Goal: Information Seeking & Learning: Learn about a topic

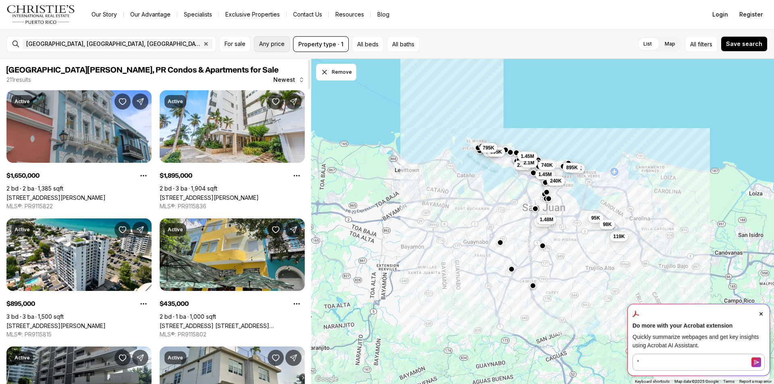
click at [266, 49] on button "Any price" at bounding box center [272, 44] width 36 height 16
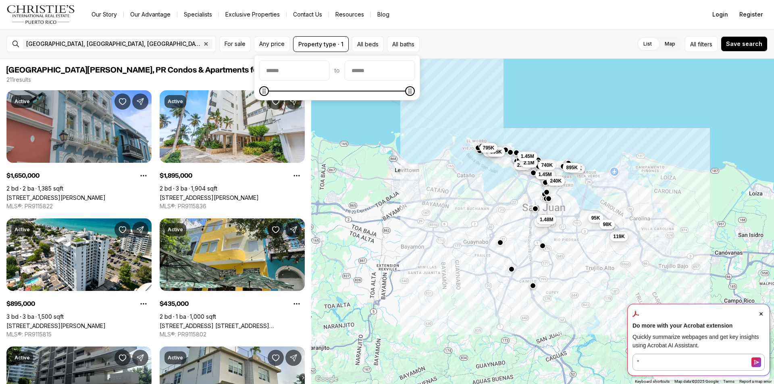
click at [365, 61] on div "to" at bounding box center [337, 77] width 166 height 45
click at [364, 69] on input "priceMax" at bounding box center [379, 70] width 69 height 19
click at [365, 69] on input "priceMax" at bounding box center [379, 70] width 69 height 19
click at [375, 75] on input "priceMax" at bounding box center [379, 70] width 69 height 19
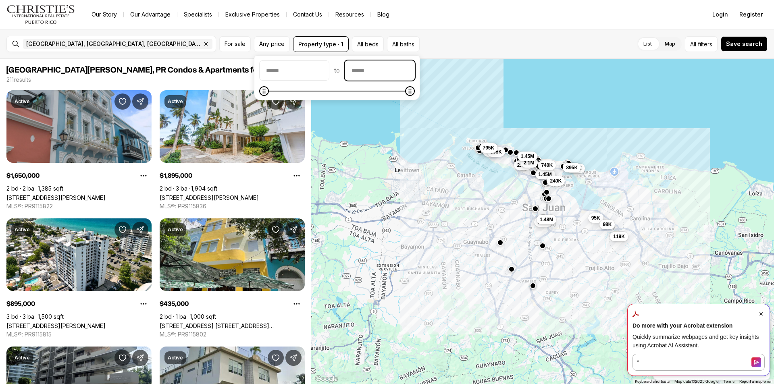
click at [376, 74] on input "priceMax" at bounding box center [379, 70] width 69 height 19
type input "********"
click at [750, 47] on button "Save search" at bounding box center [743, 43] width 47 height 15
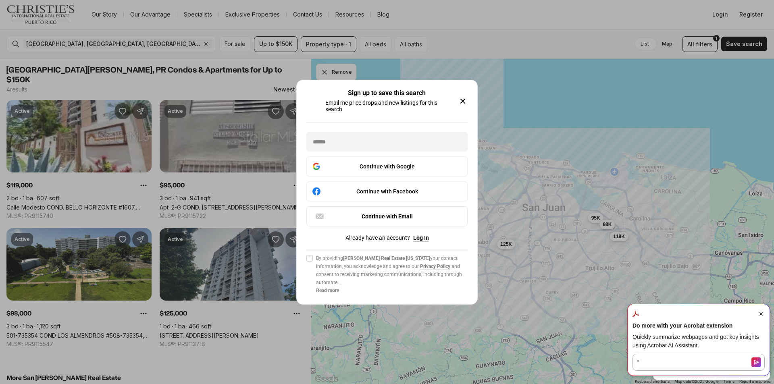
click at [466, 97] on icon "button" at bounding box center [463, 101] width 10 height 10
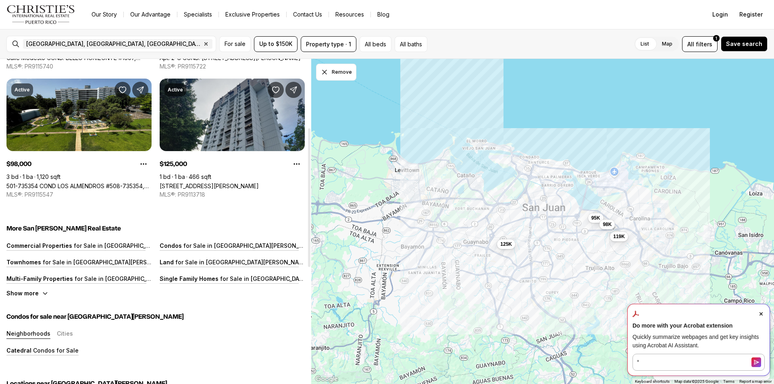
scroll to position [161, 0]
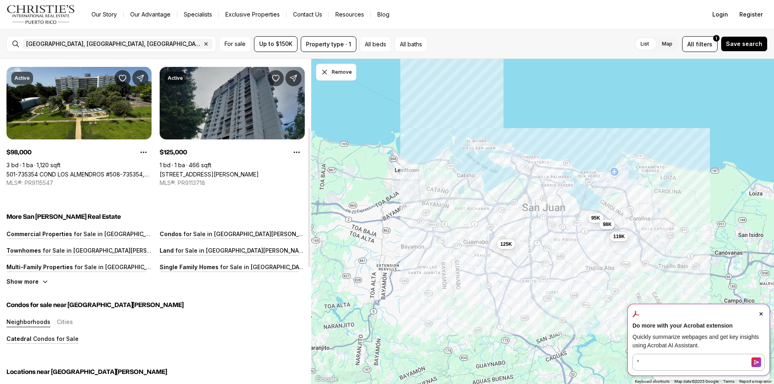
click at [259, 171] on link "[STREET_ADDRESS][PERSON_NAME]" at bounding box center [209, 174] width 99 height 7
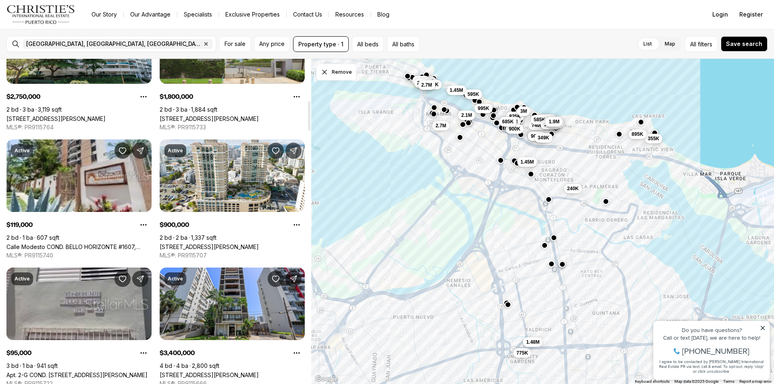
scroll to position [524, 0]
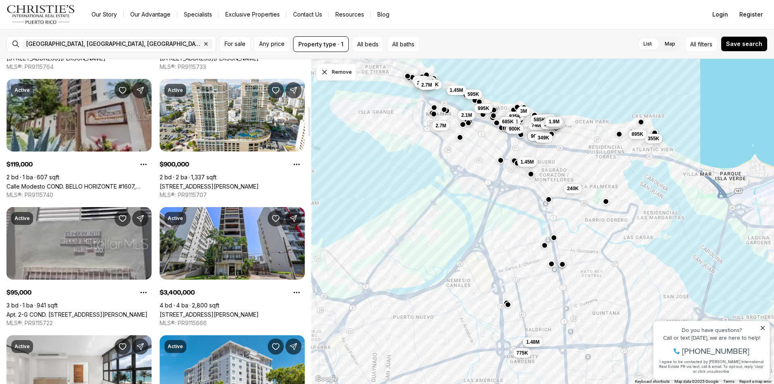
click at [68, 183] on link "Calle Modesto COND. BELLO HORIZONTE #1607, SAN JUAN PR, 00924" at bounding box center [78, 186] width 145 height 7
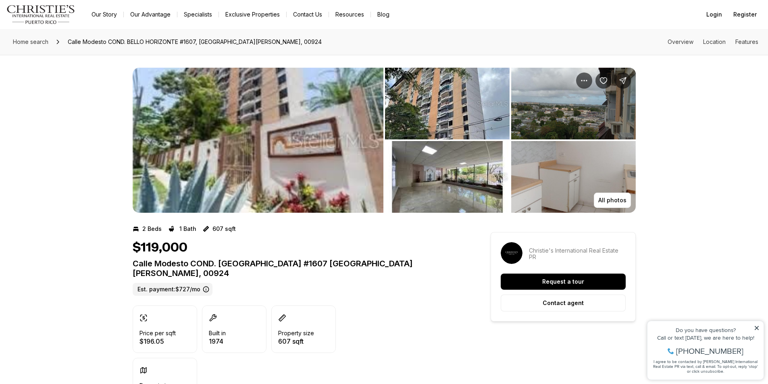
click at [322, 168] on img "View image gallery" at bounding box center [258, 140] width 251 height 145
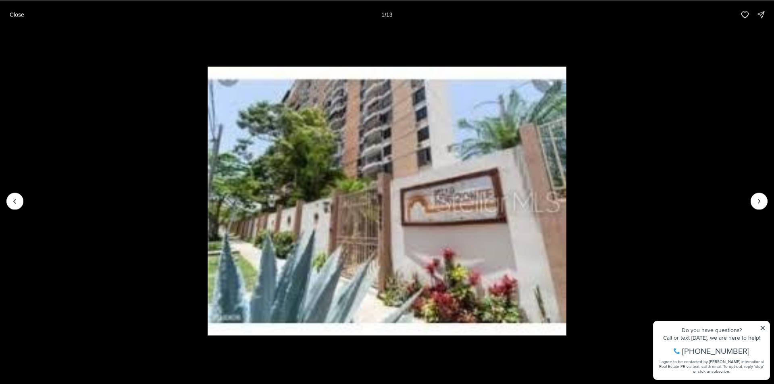
click at [750, 205] on li "1 of 13" at bounding box center [387, 201] width 774 height 344
click at [11, 13] on p "Close" at bounding box center [17, 14] width 15 height 6
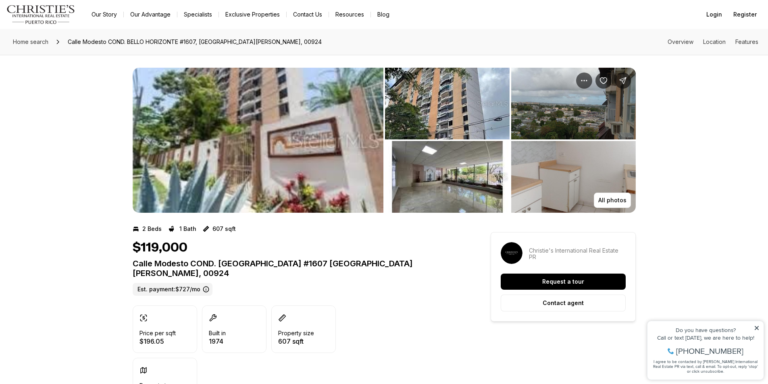
click at [539, 39] on div "Home search Calle Modesto COND. BELLO HORIZONTE #1607, SAN JUAN PR, 00924 Overv…" at bounding box center [384, 42] width 768 height 26
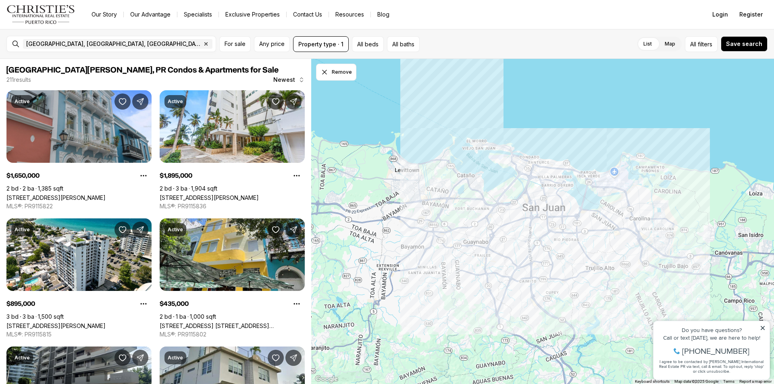
scroll to position [524, 0]
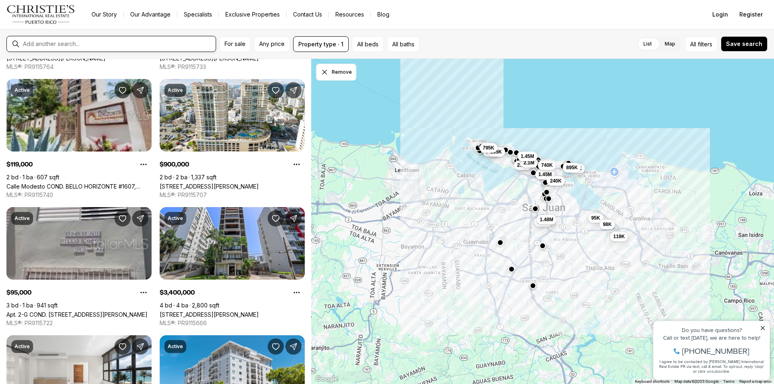
click at [106, 40] on input "text" at bounding box center [117, 43] width 189 height 7
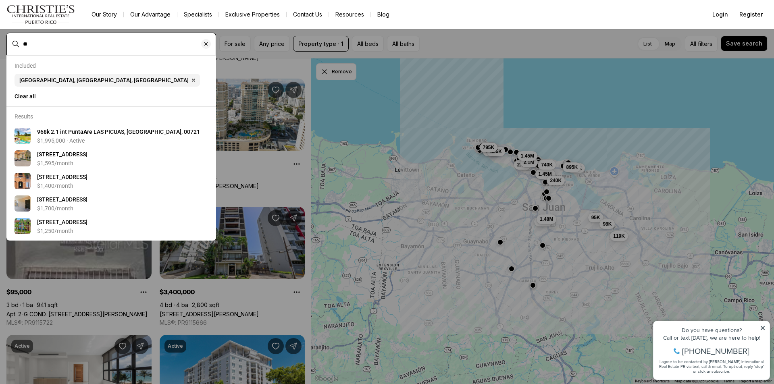
type input "*"
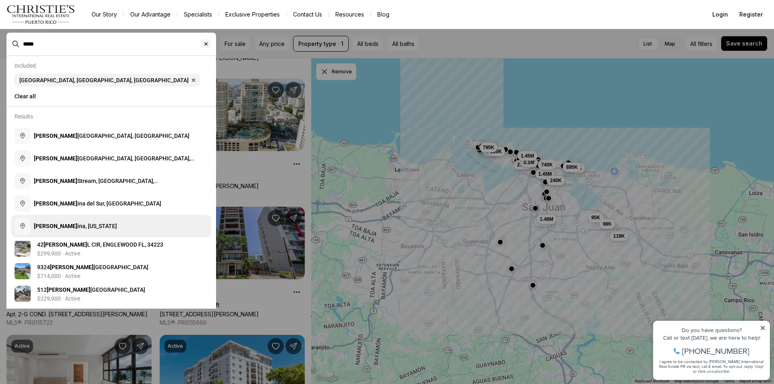
type input "*****"
click at [38, 229] on b "Carol" at bounding box center [56, 226] width 44 height 6
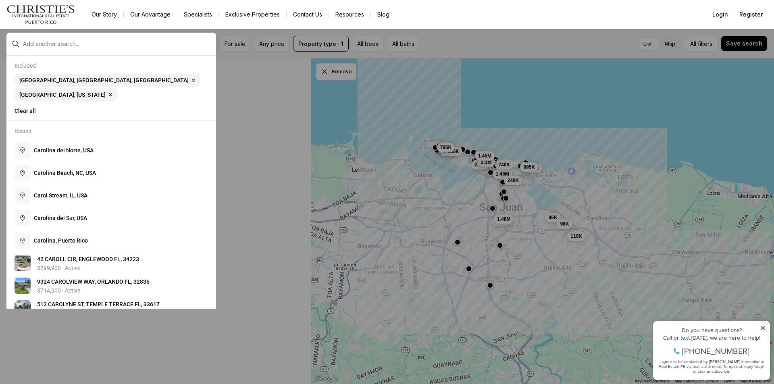
scroll to position [54, 0]
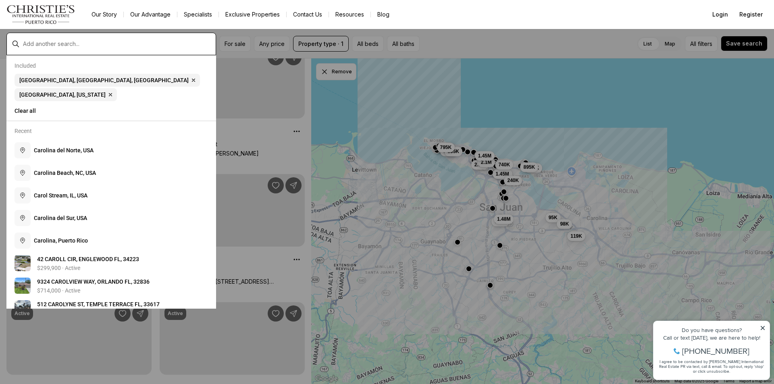
click at [87, 44] on input "text" at bounding box center [117, 43] width 189 height 7
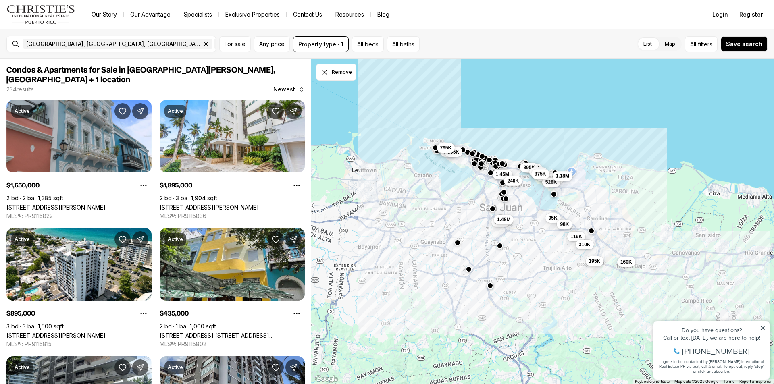
click at [602, 261] on button "195K" at bounding box center [594, 261] width 18 height 10
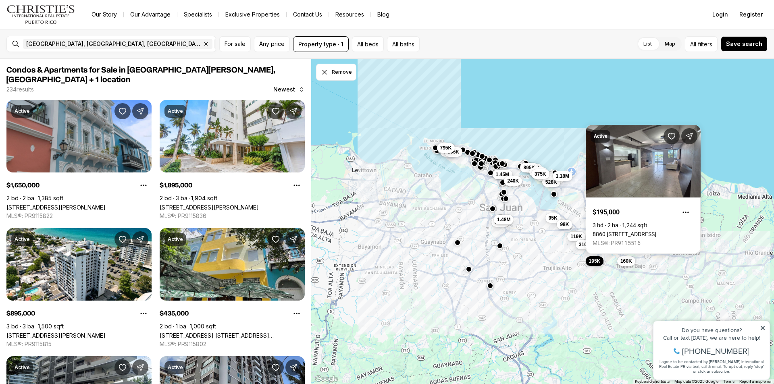
click at [621, 262] on span "160K" at bounding box center [626, 261] width 12 height 6
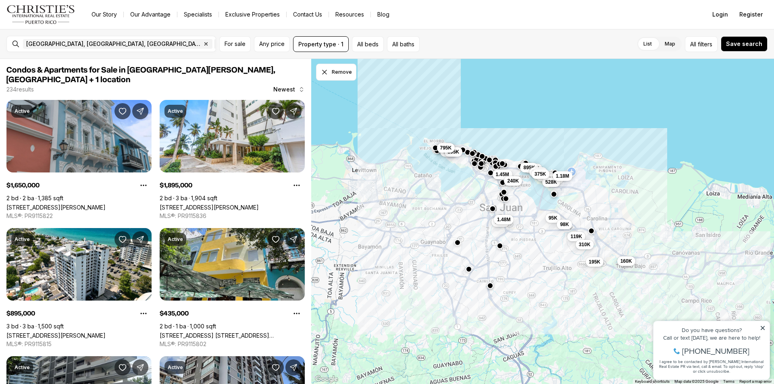
click at [621, 261] on span "160K" at bounding box center [626, 261] width 12 height 6
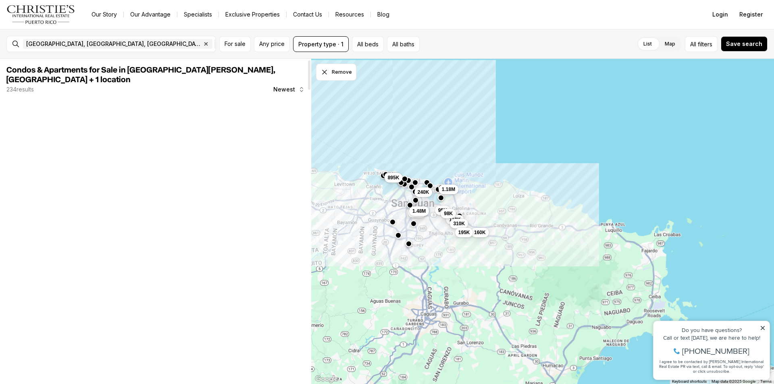
scroll to position [81, 0]
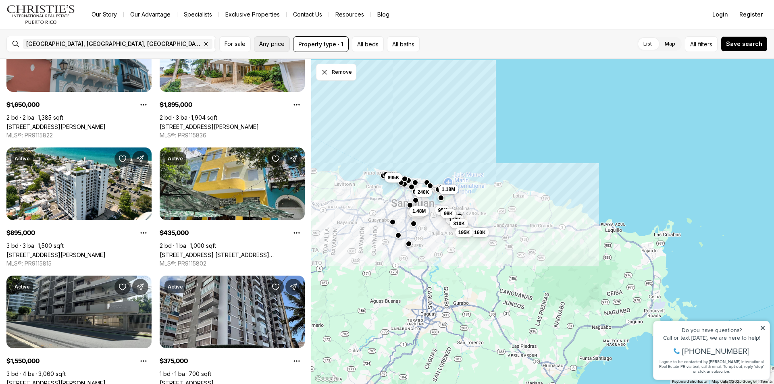
click at [272, 40] on button "Any price" at bounding box center [272, 44] width 36 height 16
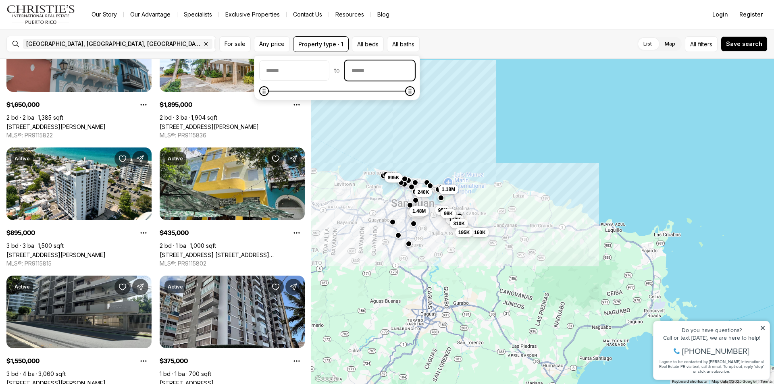
click at [396, 69] on input "priceMax" at bounding box center [379, 70] width 69 height 19
type input "********"
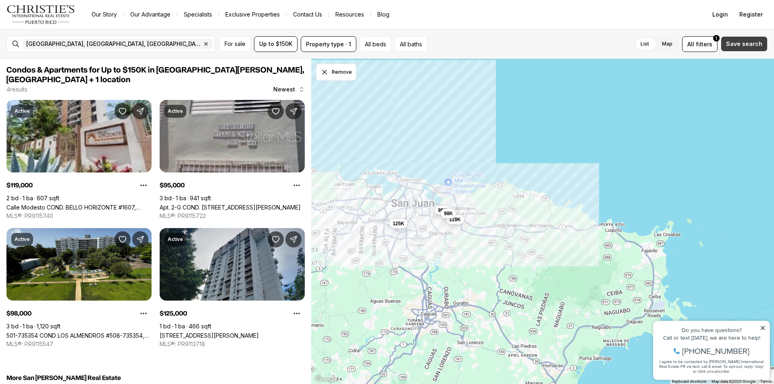
click at [746, 46] on span "Save search" at bounding box center [744, 44] width 36 height 6
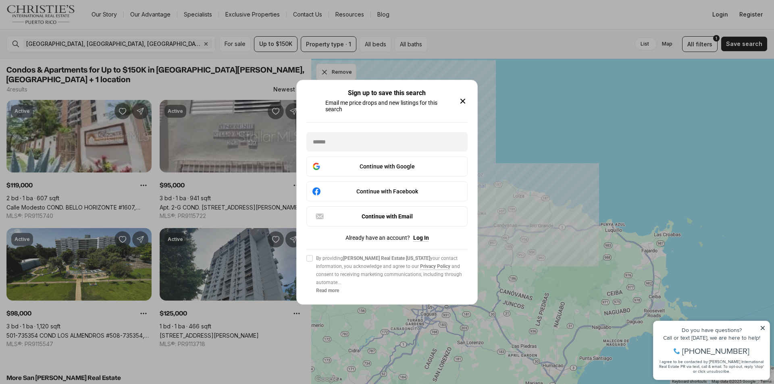
click at [458, 98] on icon "button" at bounding box center [463, 101] width 10 height 10
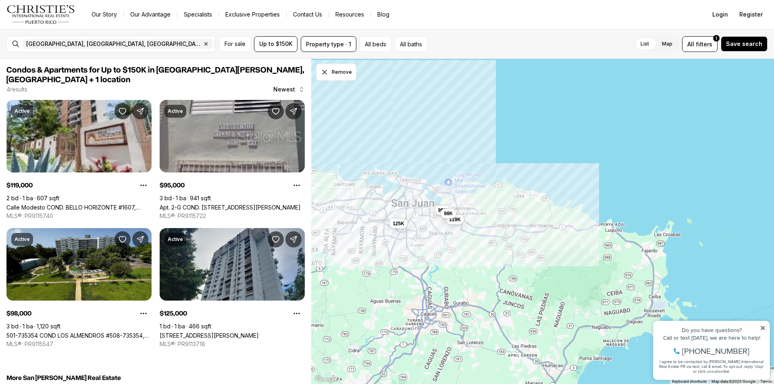
click at [372, 111] on div "95K 119K 98K 125K" at bounding box center [542, 222] width 463 height 326
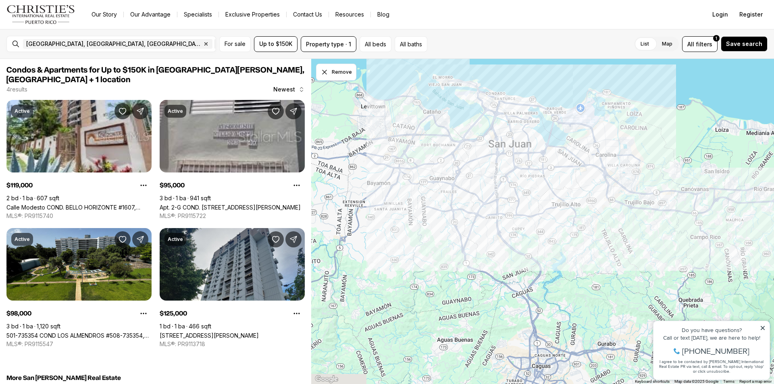
drag, startPoint x: 624, startPoint y: 174, endPoint x: 768, endPoint y: 283, distance: 180.6
click at [770, 287] on div at bounding box center [542, 222] width 463 height 326
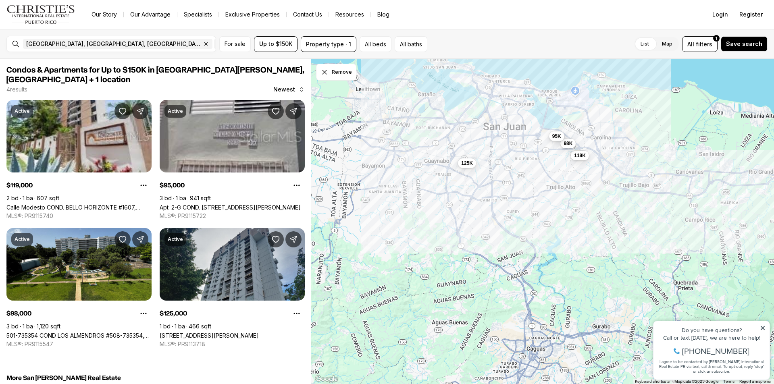
click at [559, 135] on span "95K" at bounding box center [556, 136] width 9 height 6
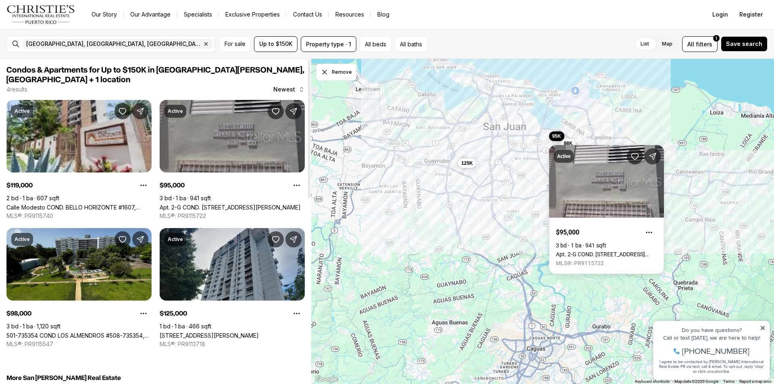
click at [203, 204] on link "Apt. 2-G COND. [STREET_ADDRESS][PERSON_NAME]" at bounding box center [230, 207] width 141 height 7
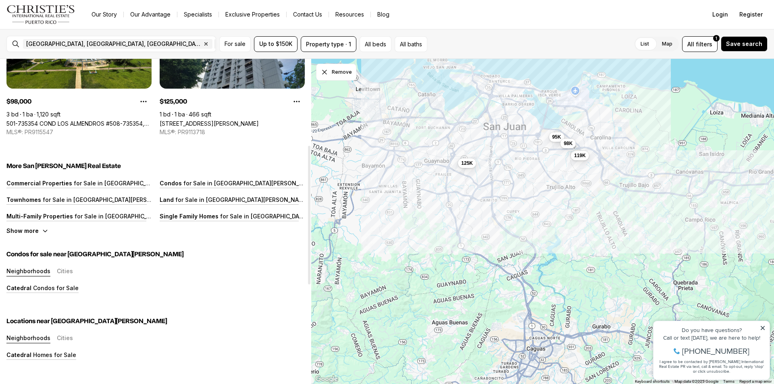
scroll to position [242, 0]
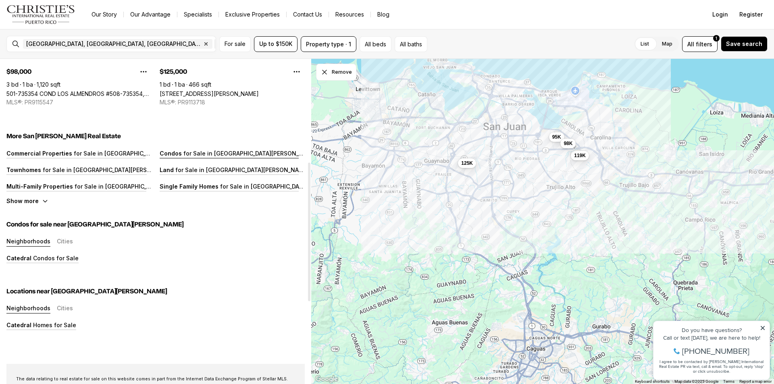
click at [183, 150] on p "for Sale in [GEOGRAPHIC_DATA][PERSON_NAME]" at bounding box center [249, 153] width 135 height 7
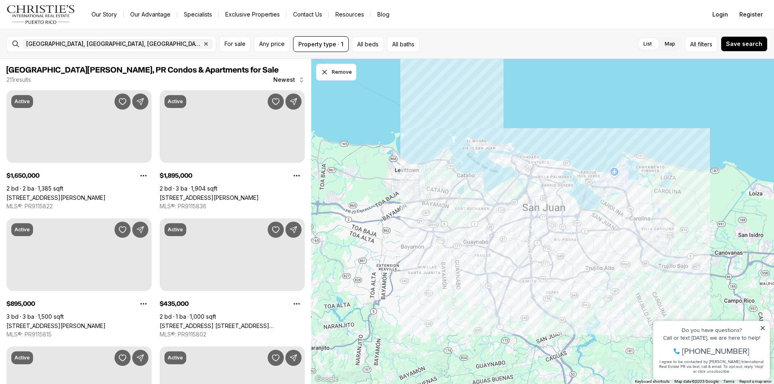
scroll to position [242, 0]
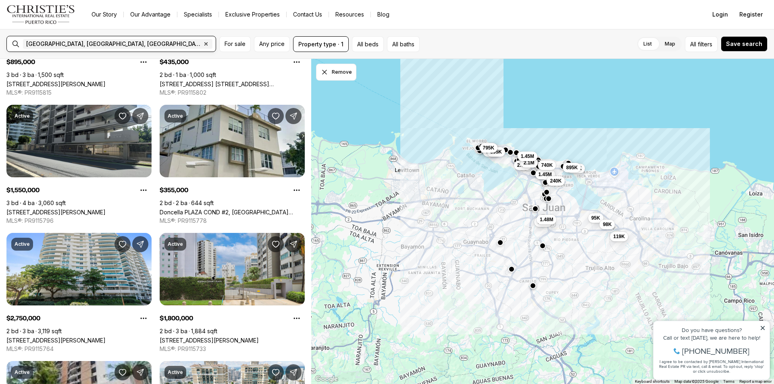
click at [203, 44] on icon "button" at bounding box center [206, 44] width 6 height 6
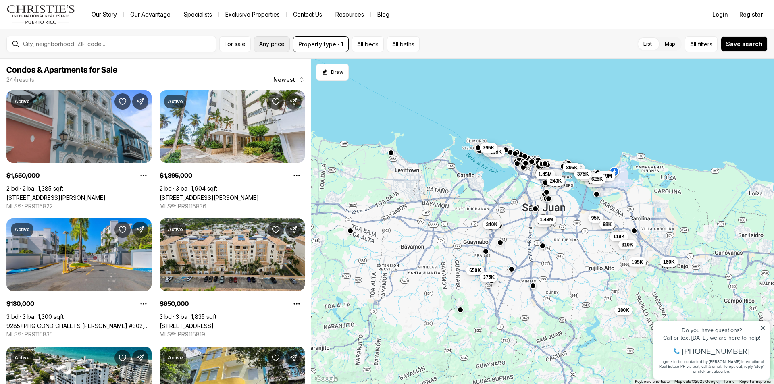
click at [276, 41] on span "Any price" at bounding box center [271, 44] width 25 height 6
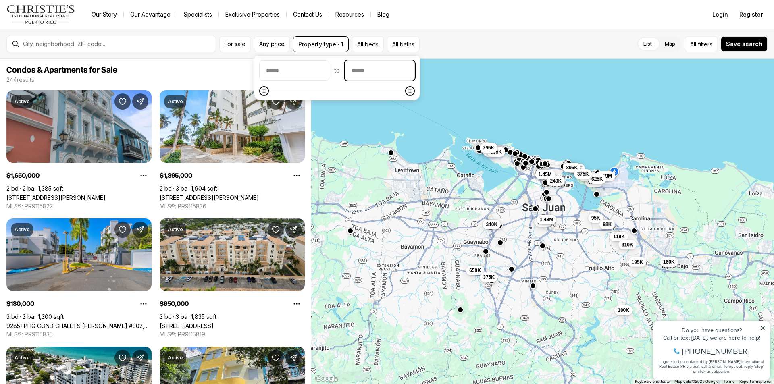
click at [373, 74] on input "priceMax" at bounding box center [379, 70] width 69 height 19
type input "********"
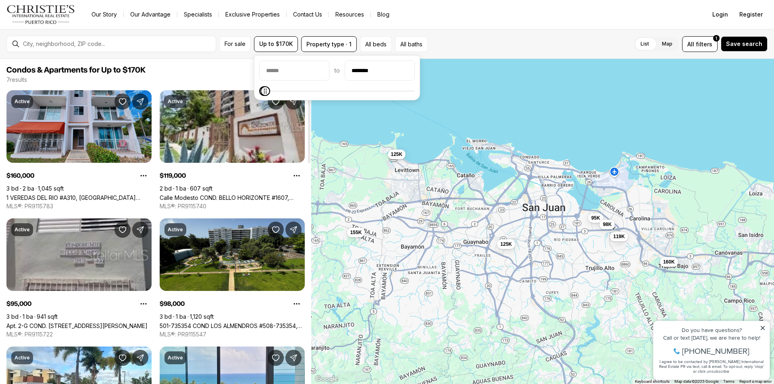
click at [108, 194] on link "1 VEREDAS DEL RIO #A310, [GEOGRAPHIC_DATA] [GEOGRAPHIC_DATA], 00987" at bounding box center [78, 197] width 145 height 7
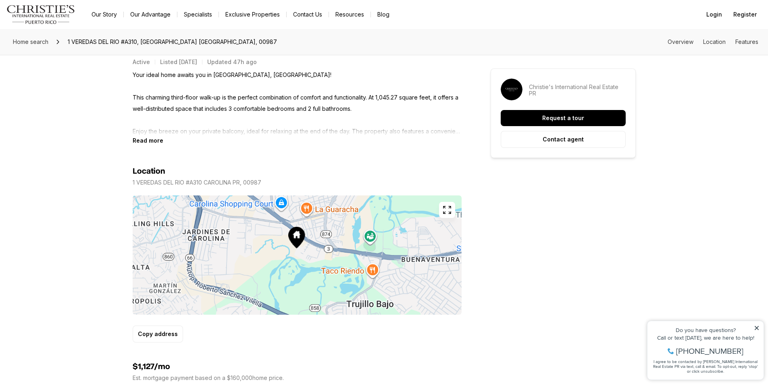
scroll to position [322, 0]
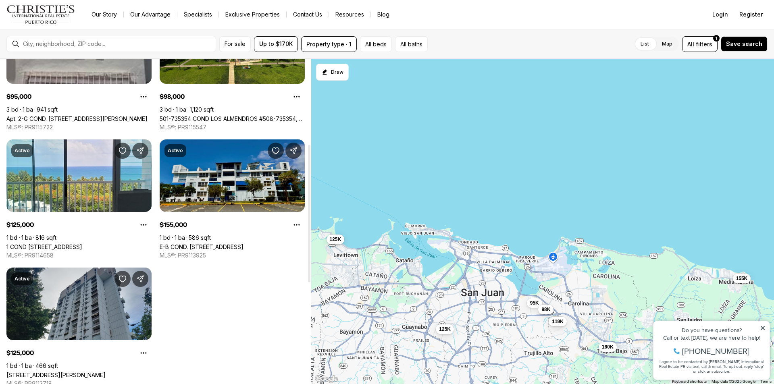
scroll to position [201, 0]
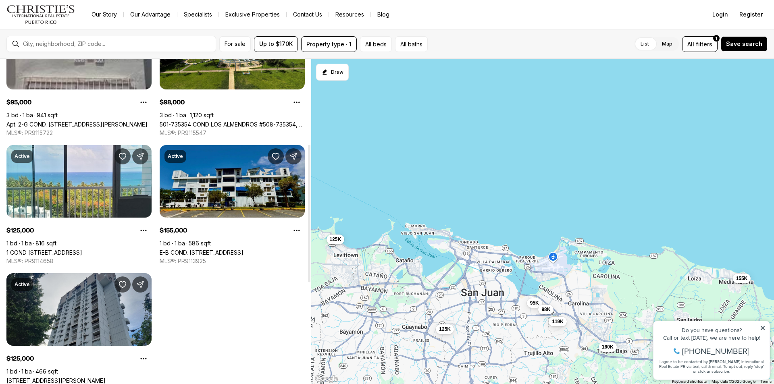
click at [199, 249] on link "E-B COND. [STREET_ADDRESS]" at bounding box center [202, 252] width 84 height 7
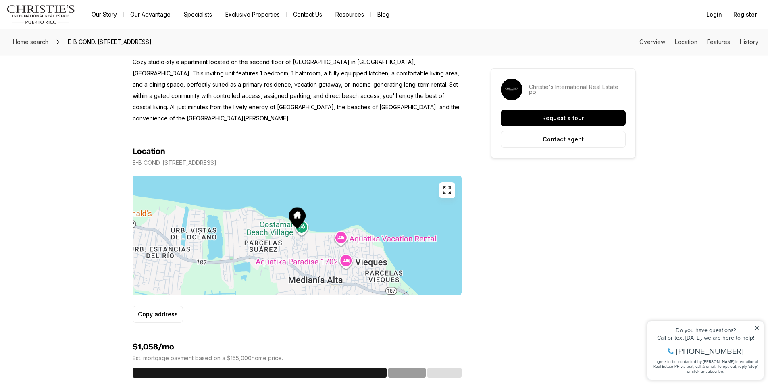
scroll to position [363, 0]
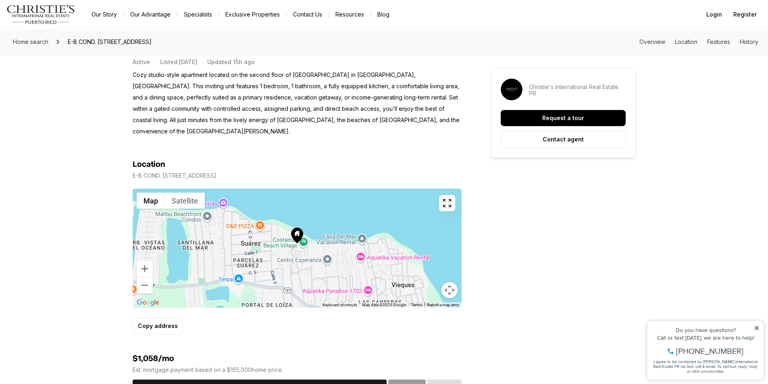
click at [451, 198] on icon "button" at bounding box center [447, 203] width 10 height 10
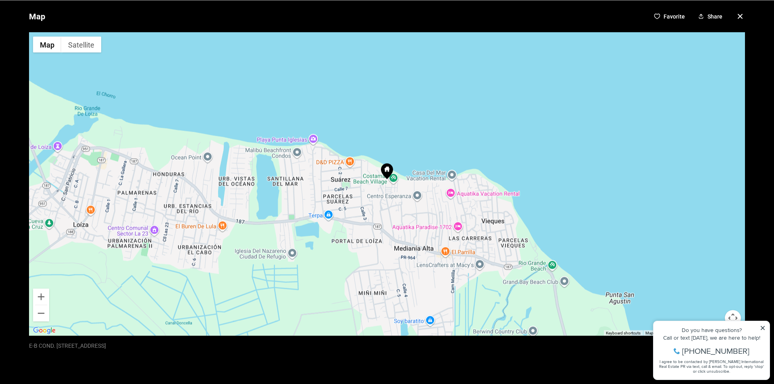
click at [735, 19] on icon "button" at bounding box center [740, 16] width 10 height 10
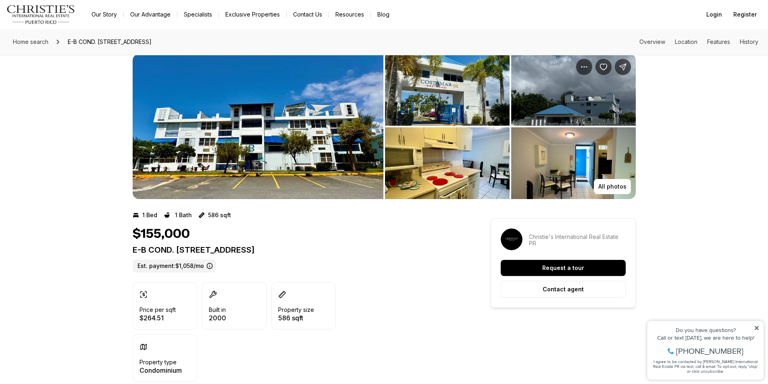
scroll to position [0, 0]
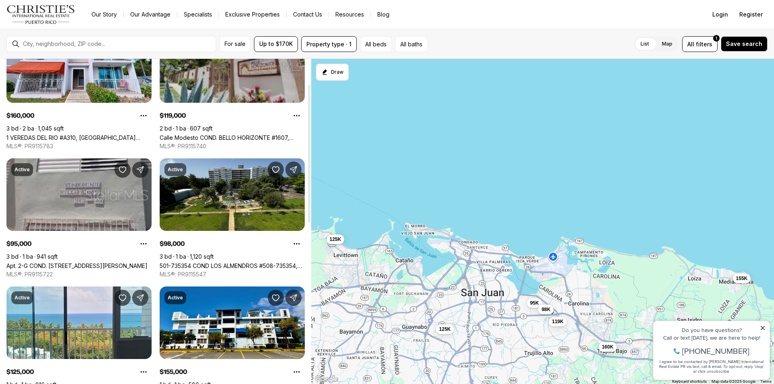
scroll to position [37, 0]
